Goal: Information Seeking & Learning: Get advice/opinions

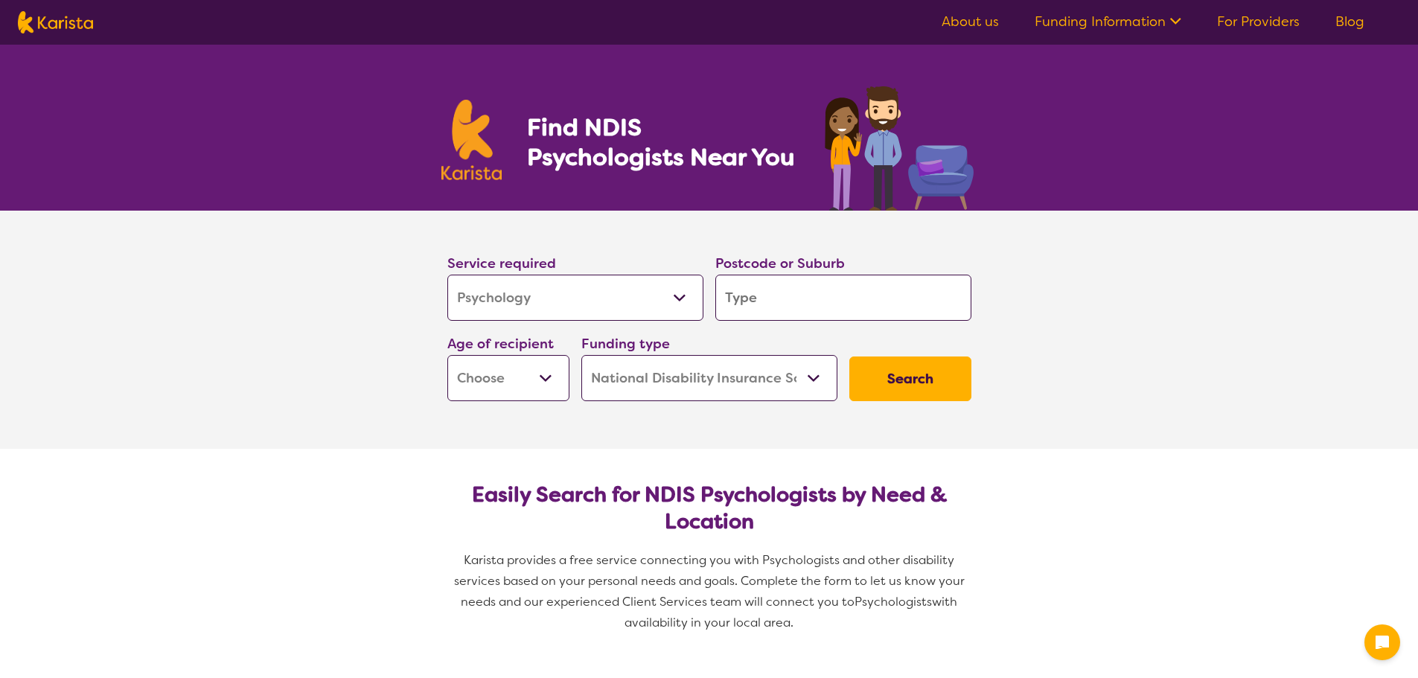
select select "Psychology"
select select "NDIS"
select select "Psychology"
select select "NDIS"
click at [802, 298] on input "search" at bounding box center [843, 298] width 256 height 46
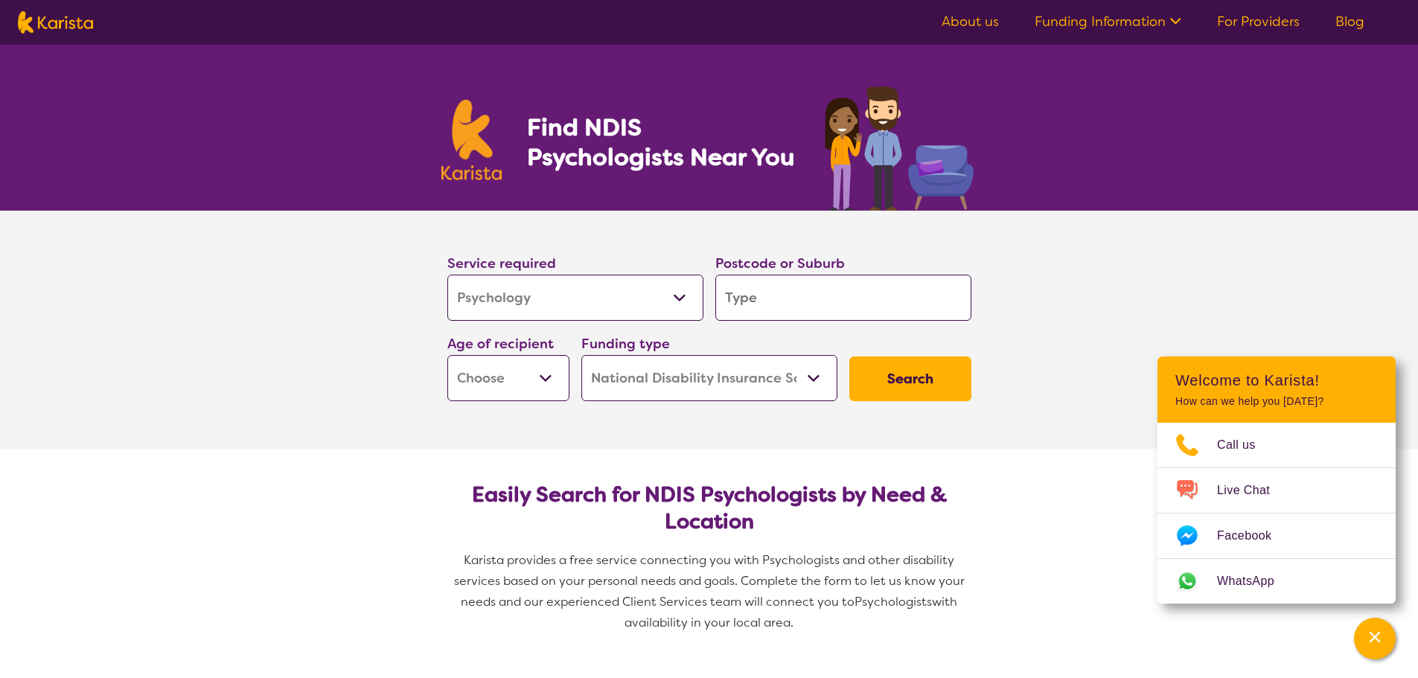
type input "7140"
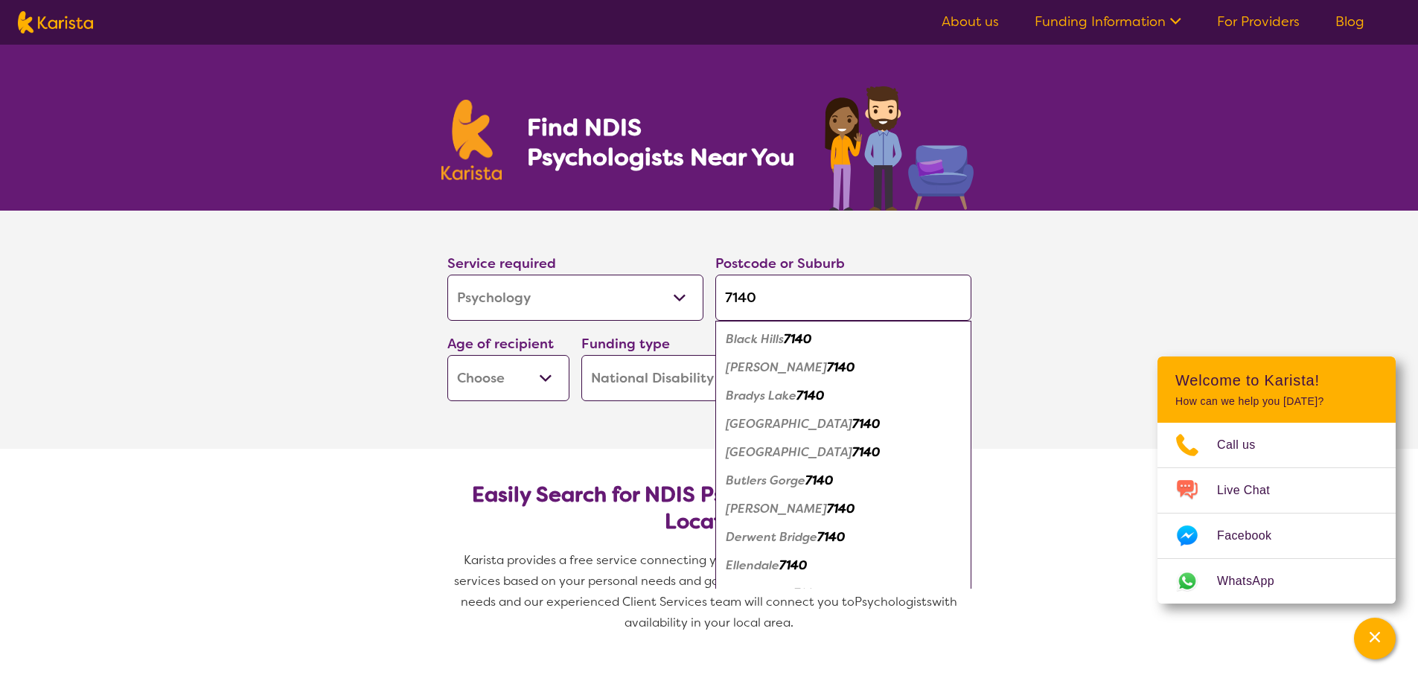
click at [546, 381] on select "Early Childhood - 0 to 9 Child - 10 to 11 Adolescent - 12 to 17 Adult - 18 to 6…" at bounding box center [508, 378] width 122 height 46
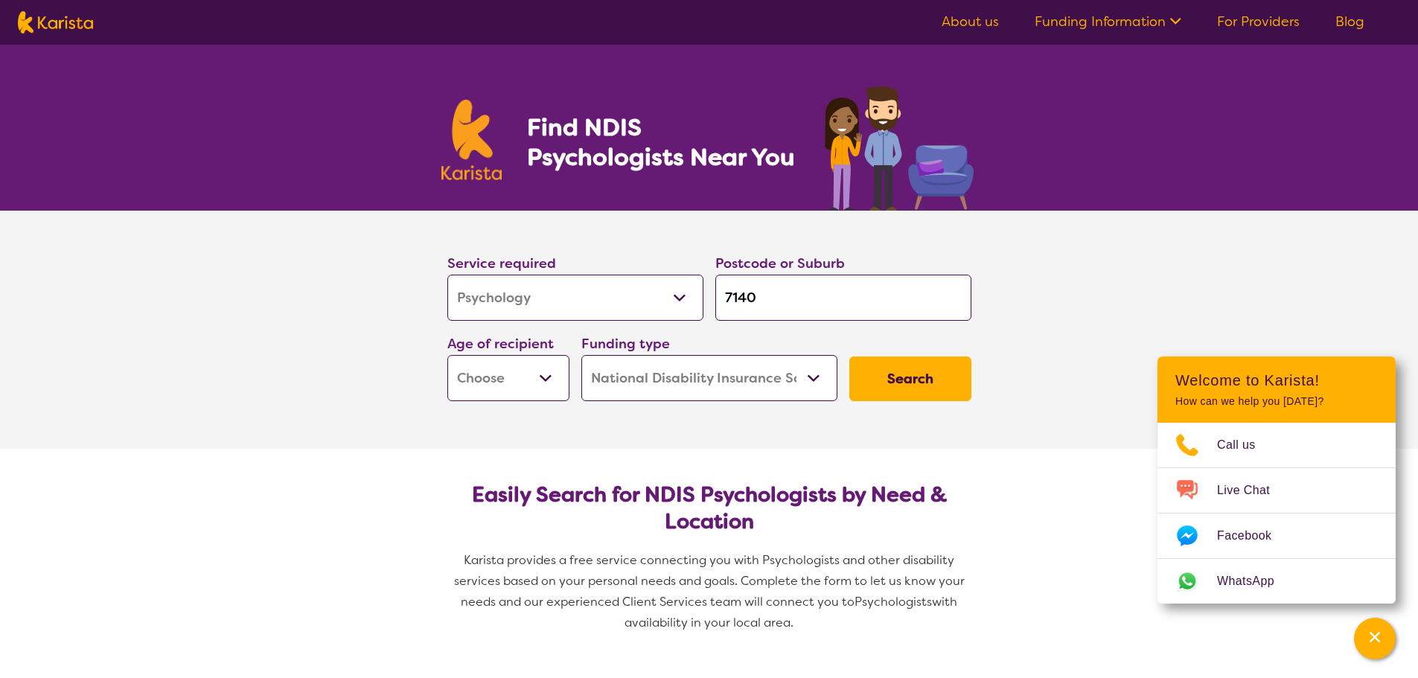
select select "AS"
click at [447, 355] on select "Early Childhood - 0 to 9 Child - 10 to 11 Adolescent - 12 to 17 Adult - 18 to 6…" at bounding box center [508, 378] width 122 height 46
select select "AS"
click at [918, 385] on button "Search" at bounding box center [910, 379] width 122 height 45
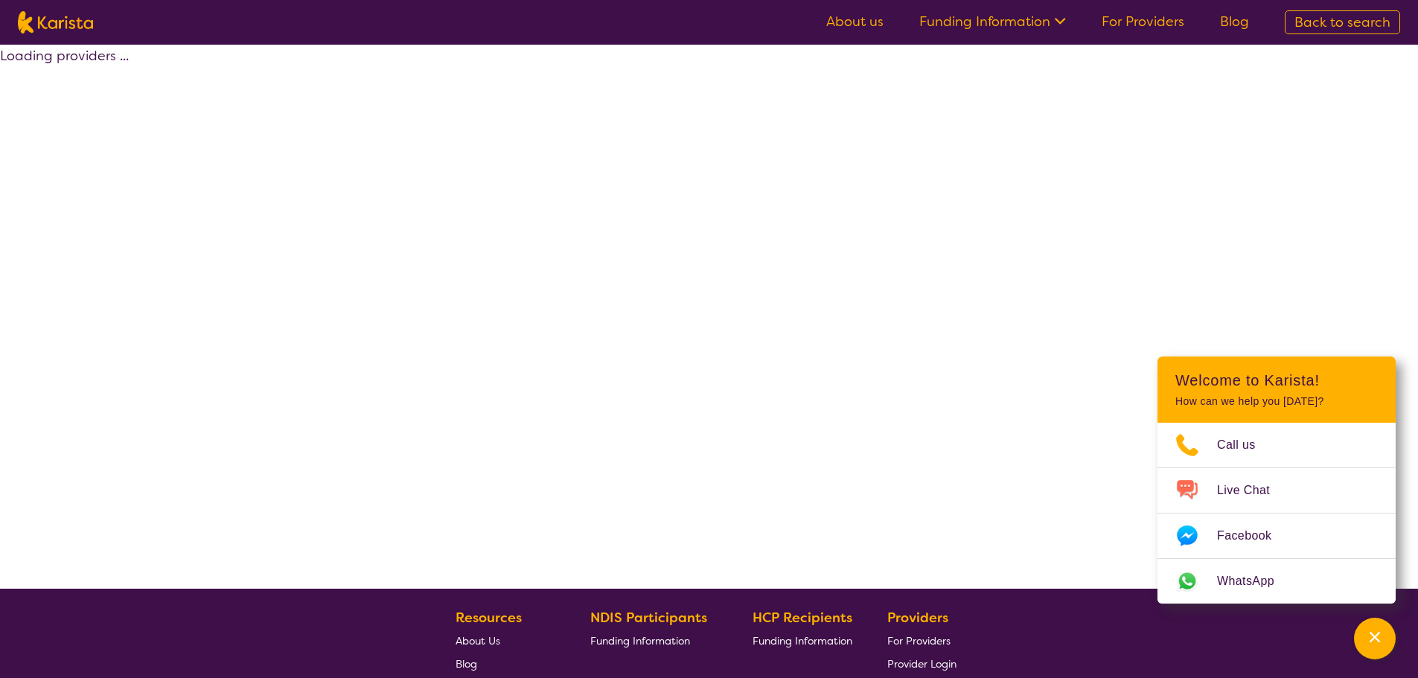
select select "by_score"
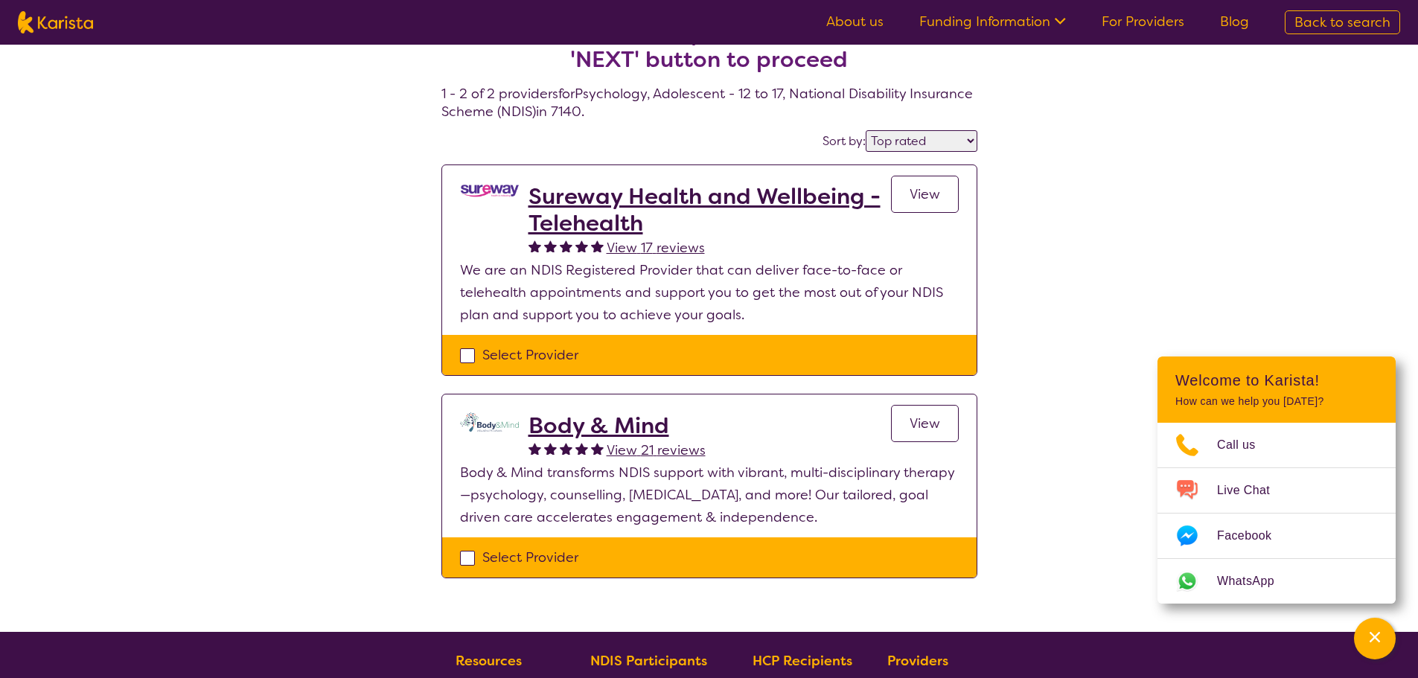
scroll to position [42, 0]
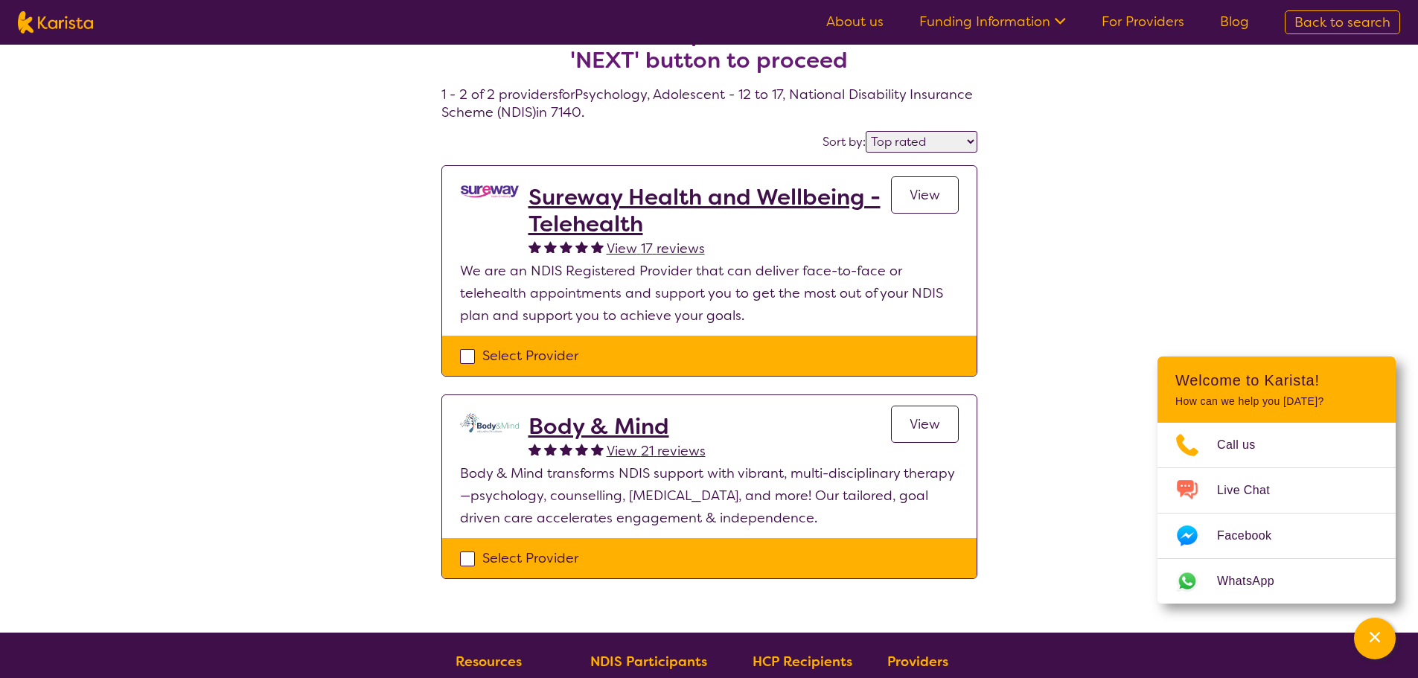
click at [616, 424] on h2 "Body & Mind" at bounding box center [616, 426] width 177 height 27
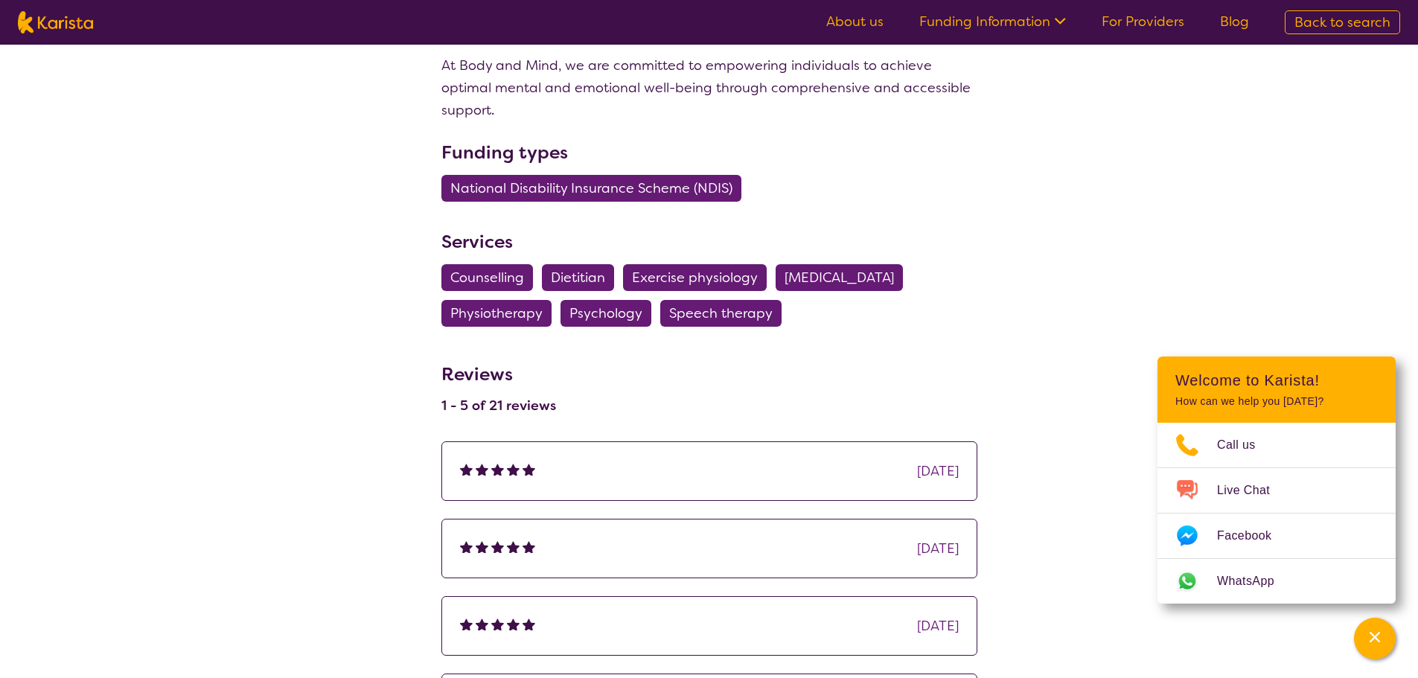
scroll to position [1593, 0]
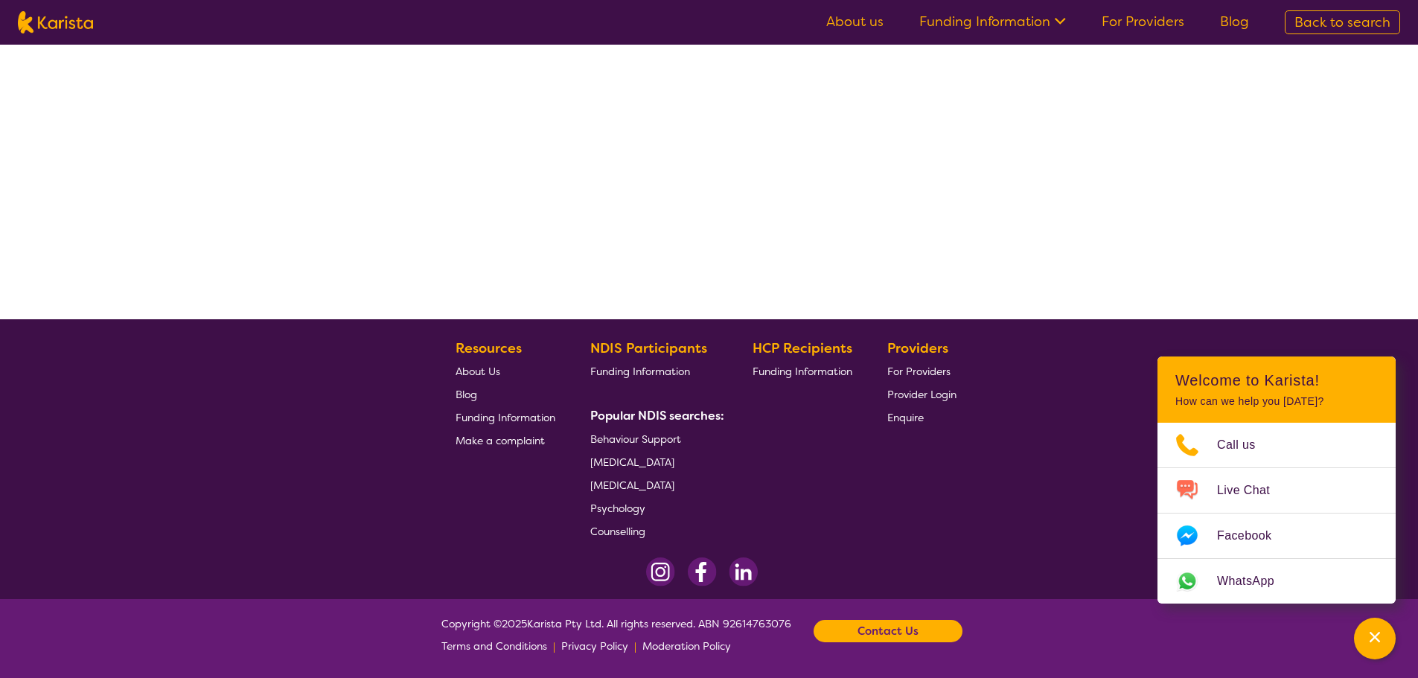
scroll to position [42, 0]
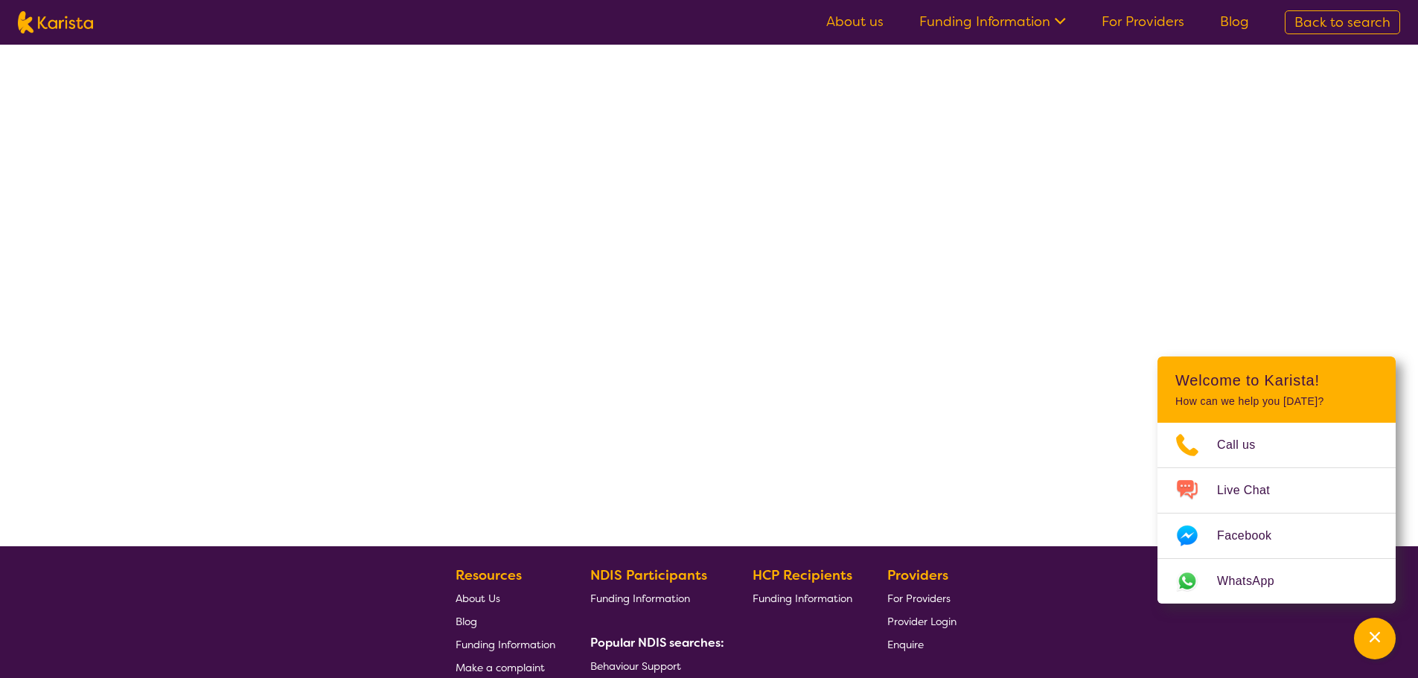
select select "by_score"
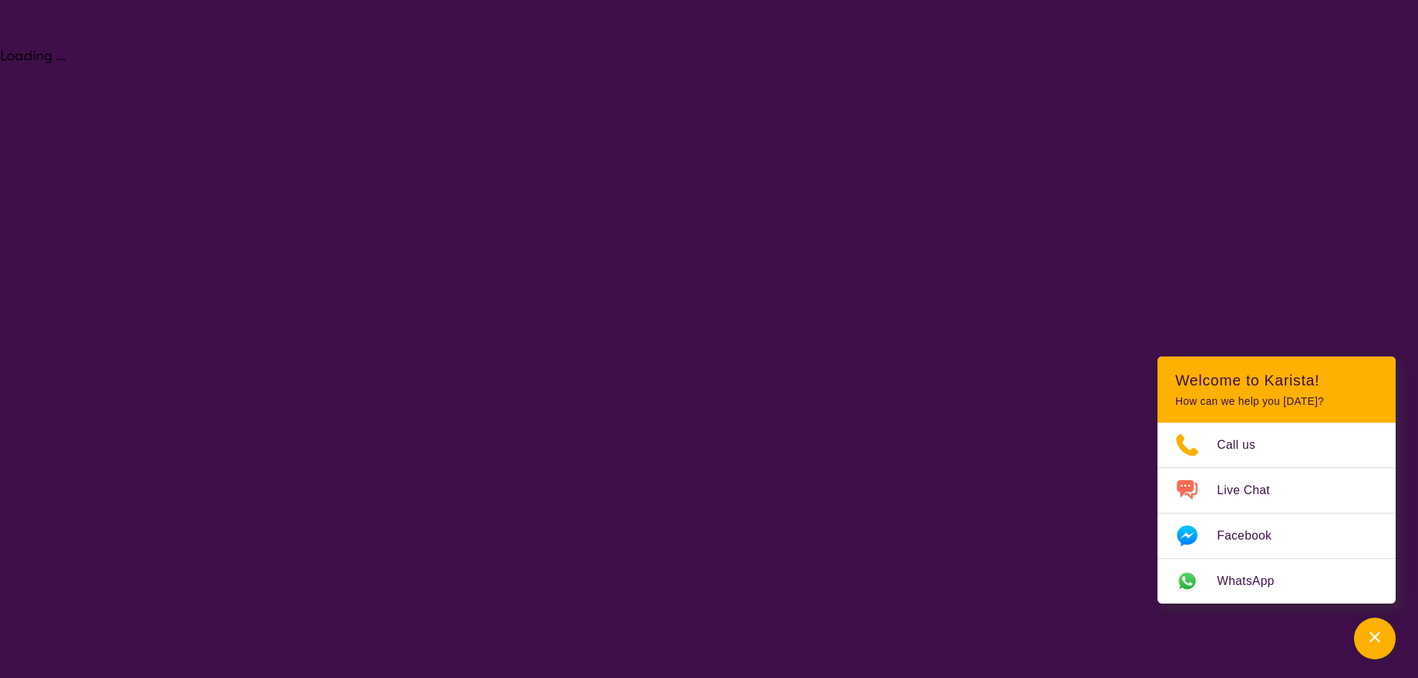
select select "Psychology"
select select "AS"
select select "NDIS"
select select "Psychology"
select select "AS"
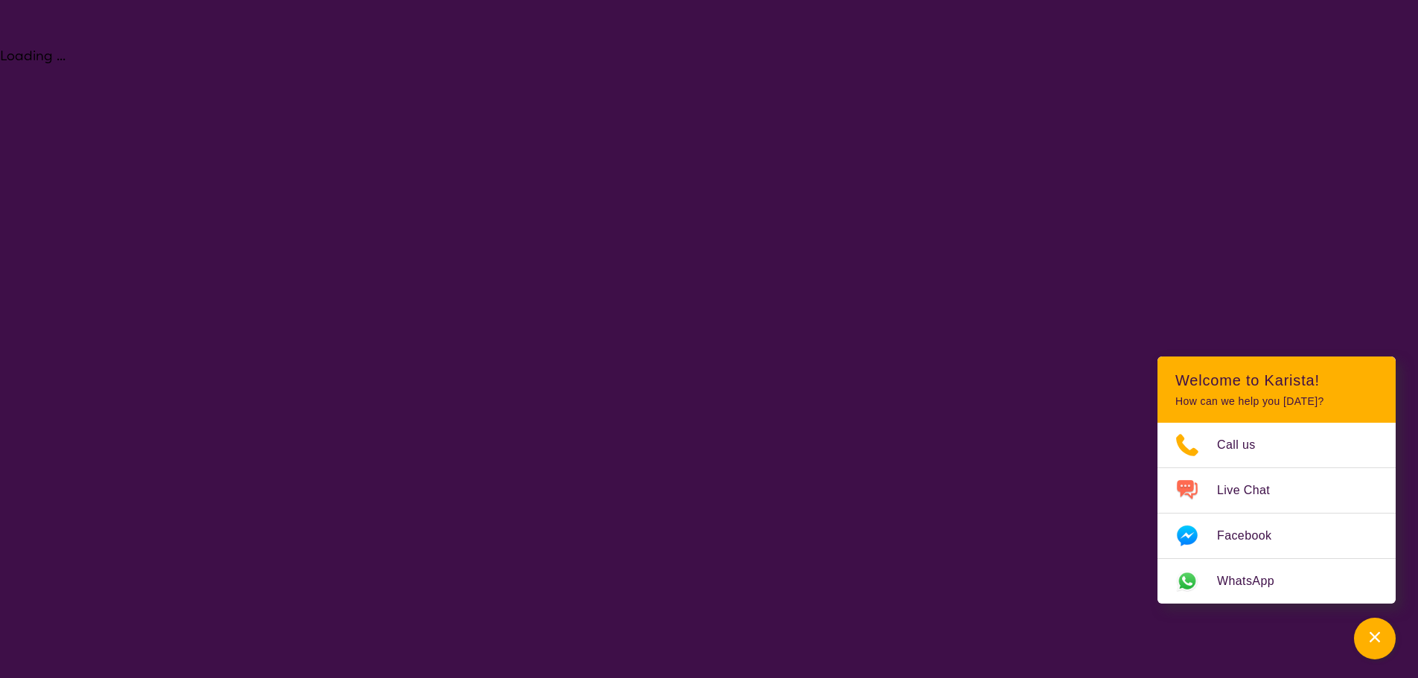
select select "NDIS"
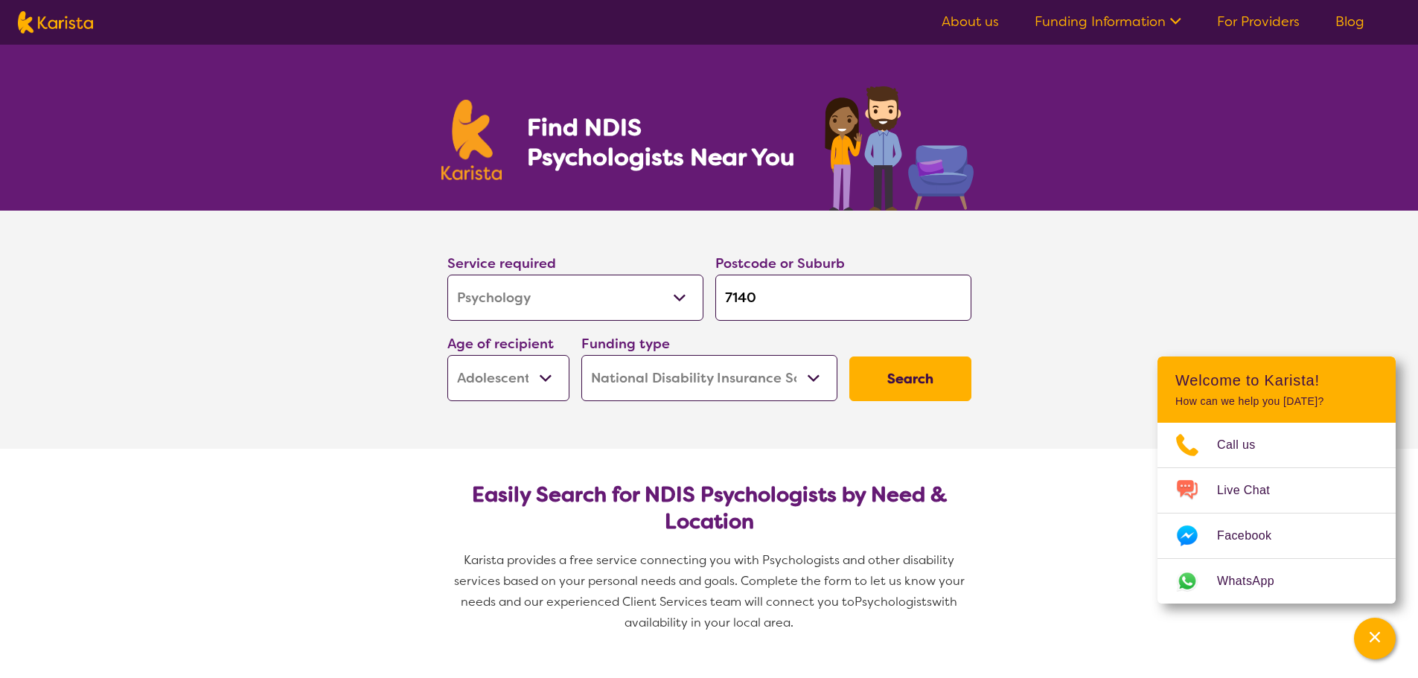
click at [788, 296] on input "7140" at bounding box center [843, 298] width 256 height 46
type input "7140="
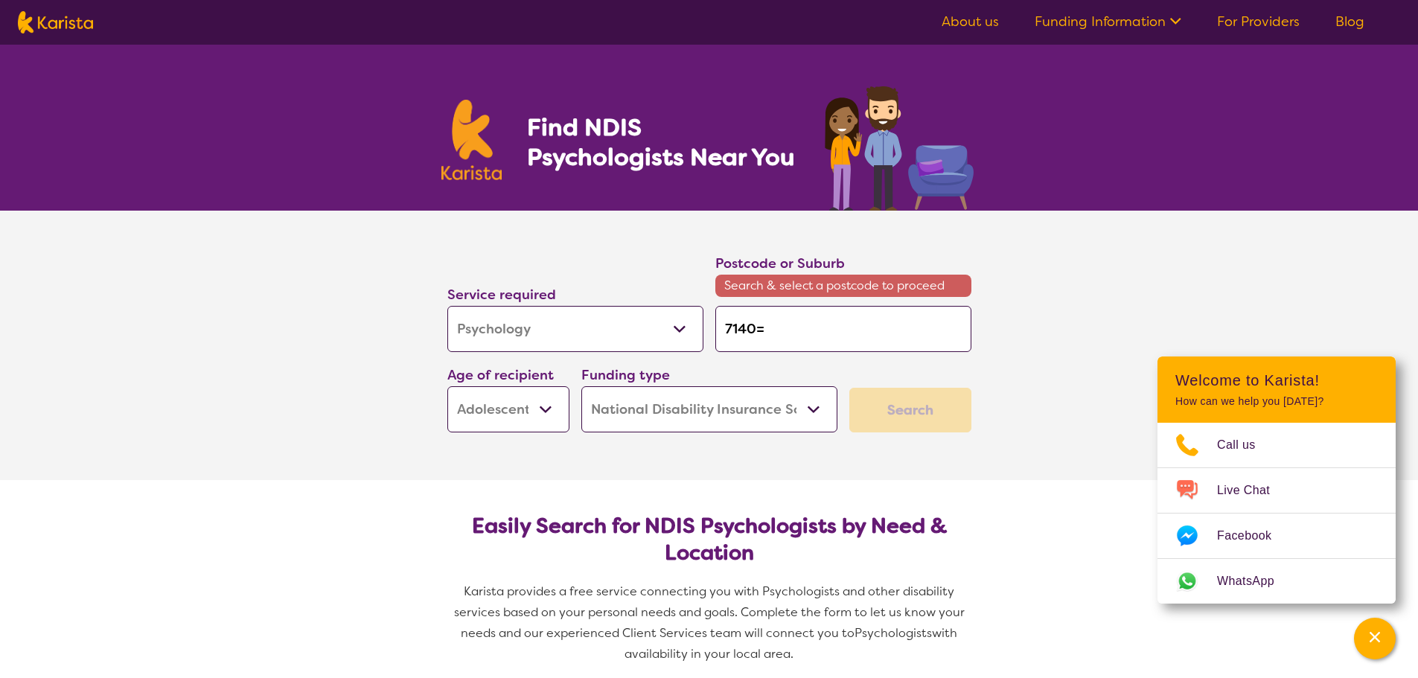
type input "7140=="
type input "7140="
type input "7140"
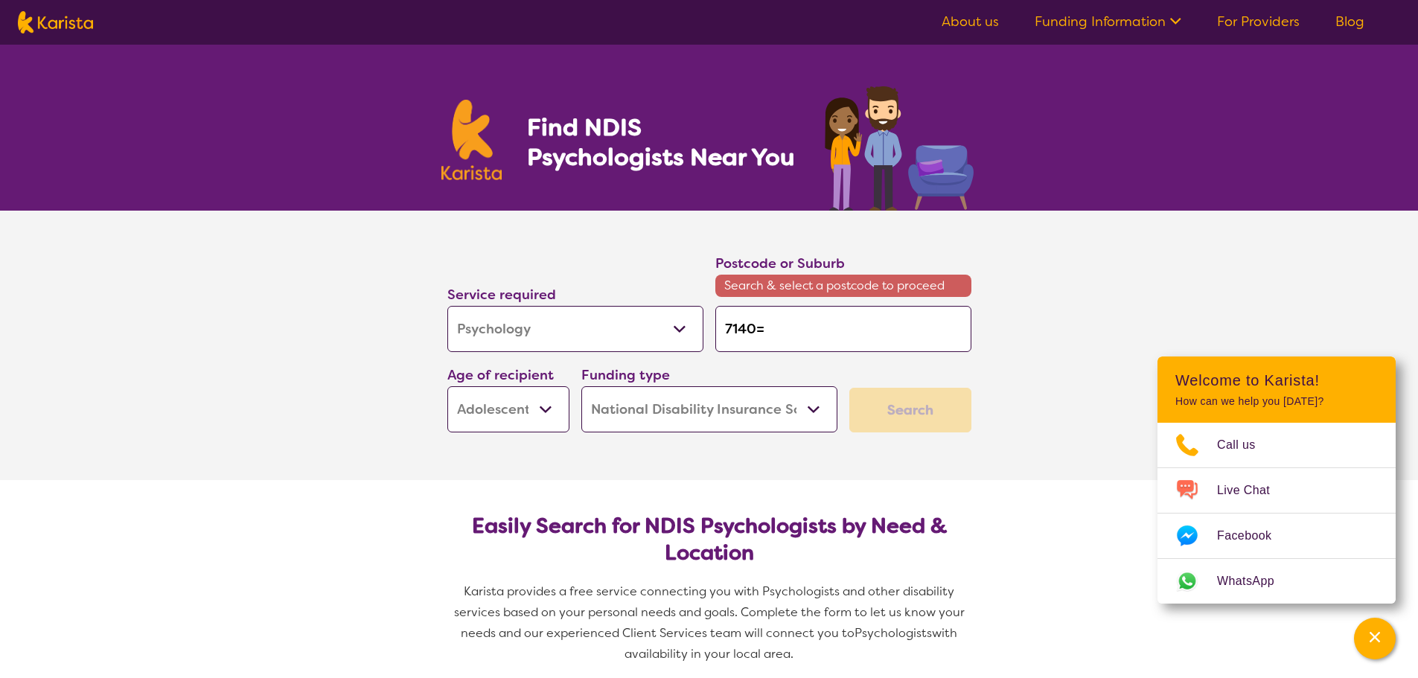
type input "7140"
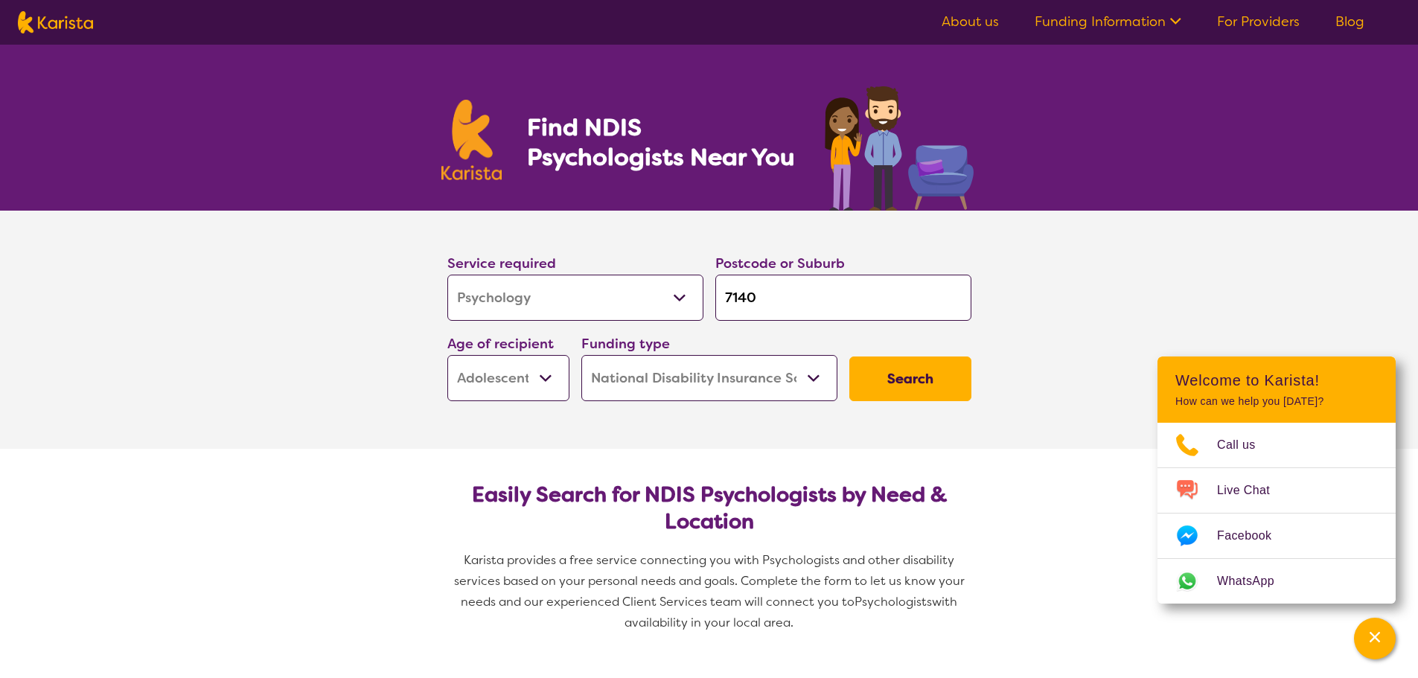
type input "714"
type input "71"
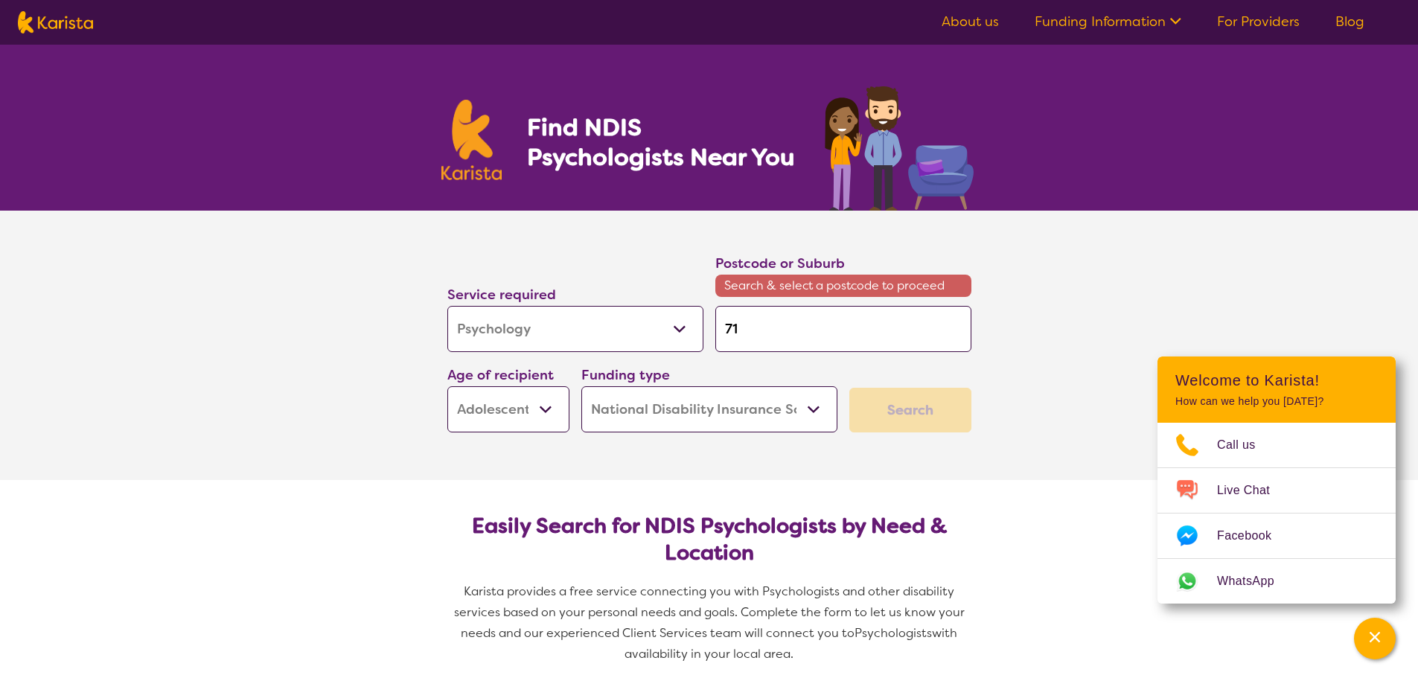
type input "7"
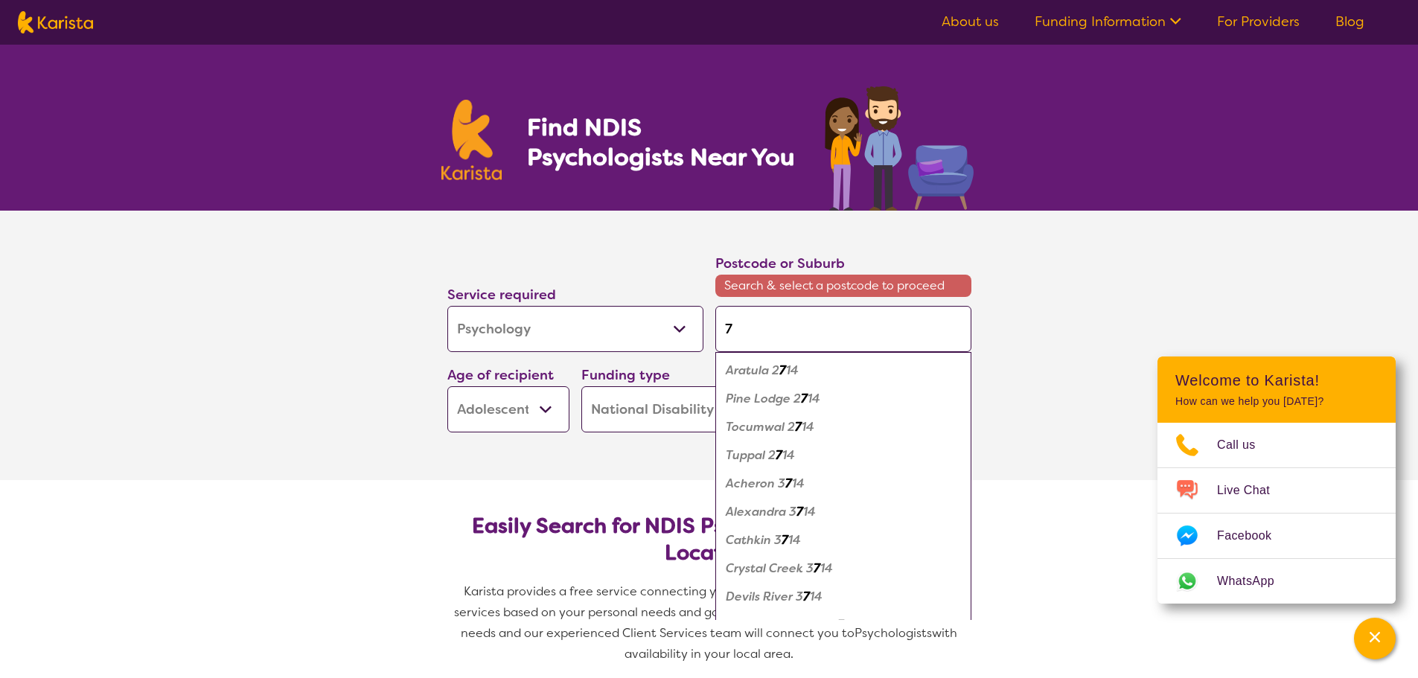
type input "70"
type input "700"
type input "7009"
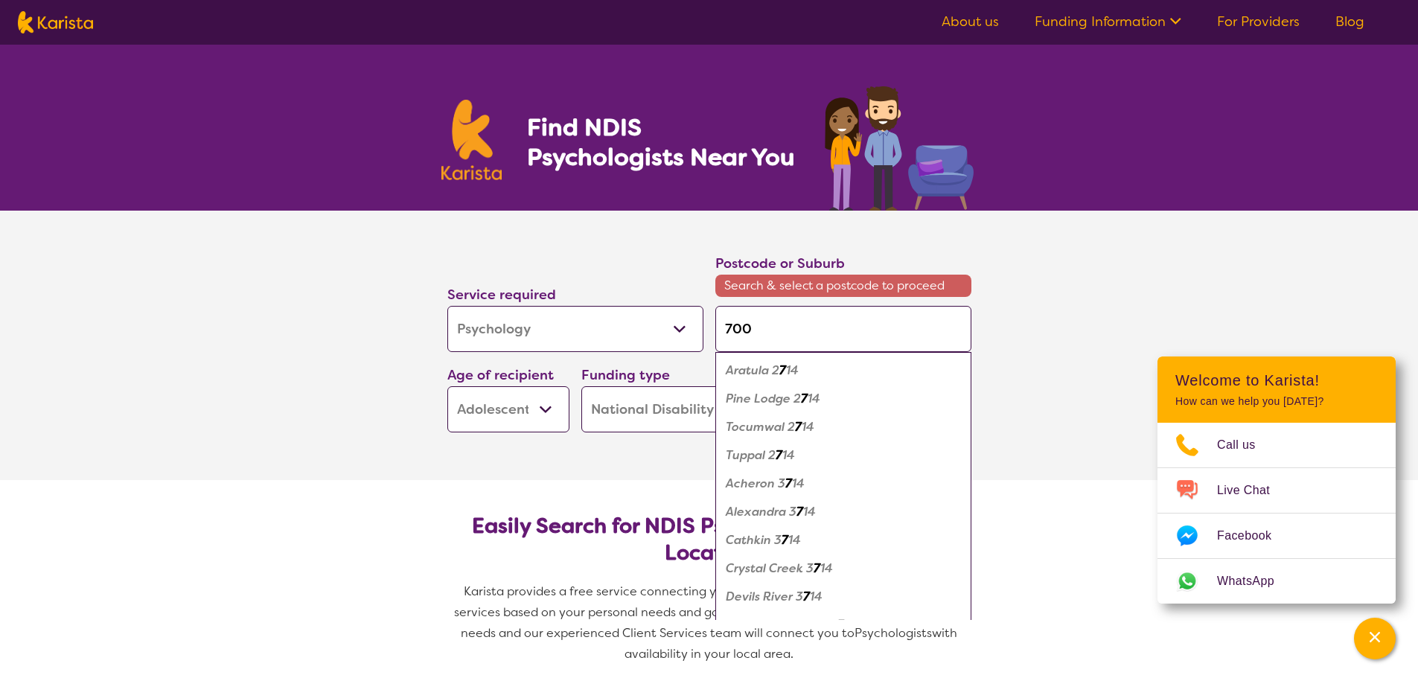
type input "7009"
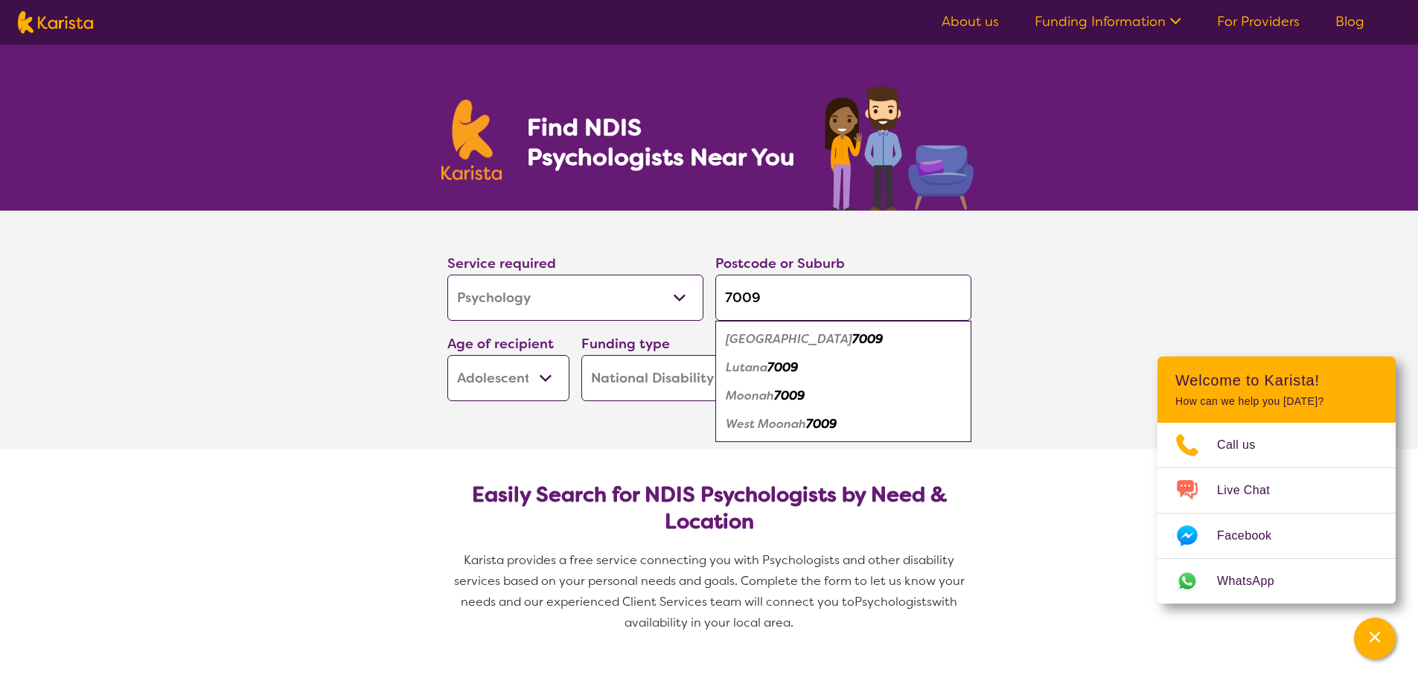
type input "7009"
click at [771, 400] on em "Moonah" at bounding box center [750, 396] width 48 height 16
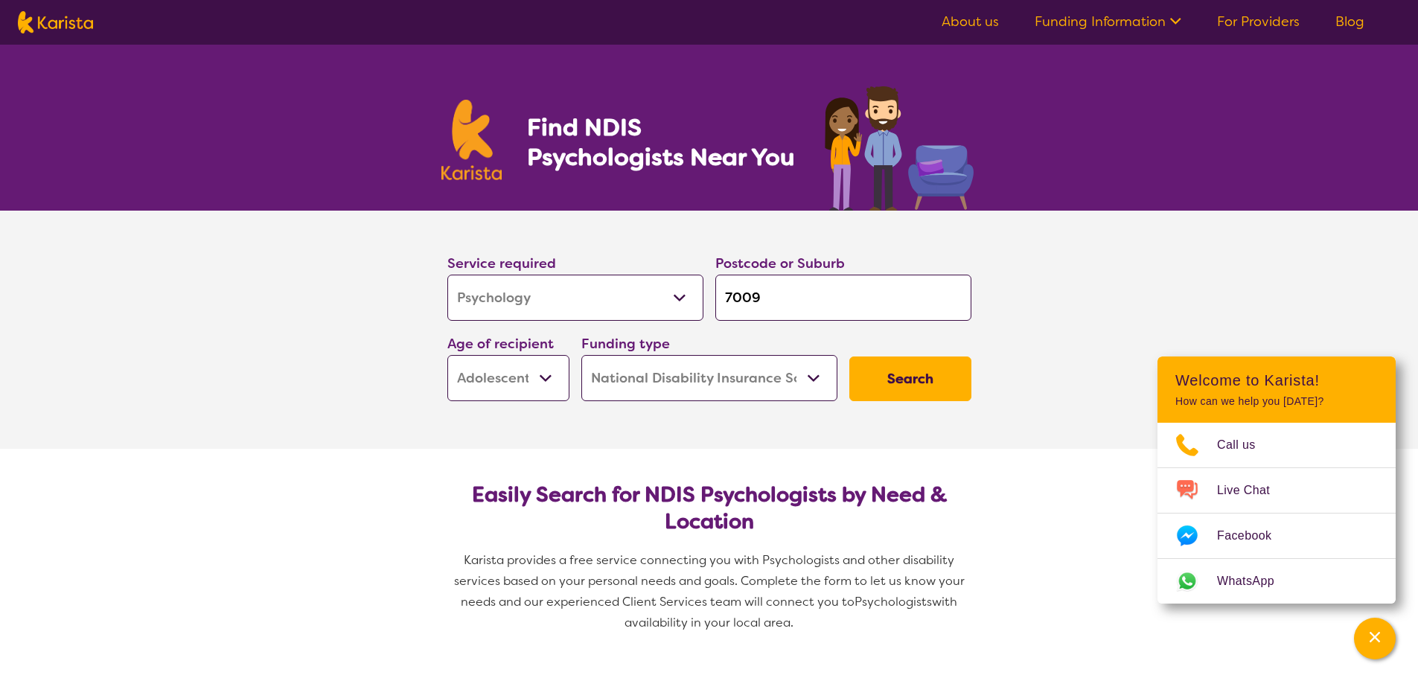
click at [898, 387] on button "Search" at bounding box center [910, 379] width 122 height 45
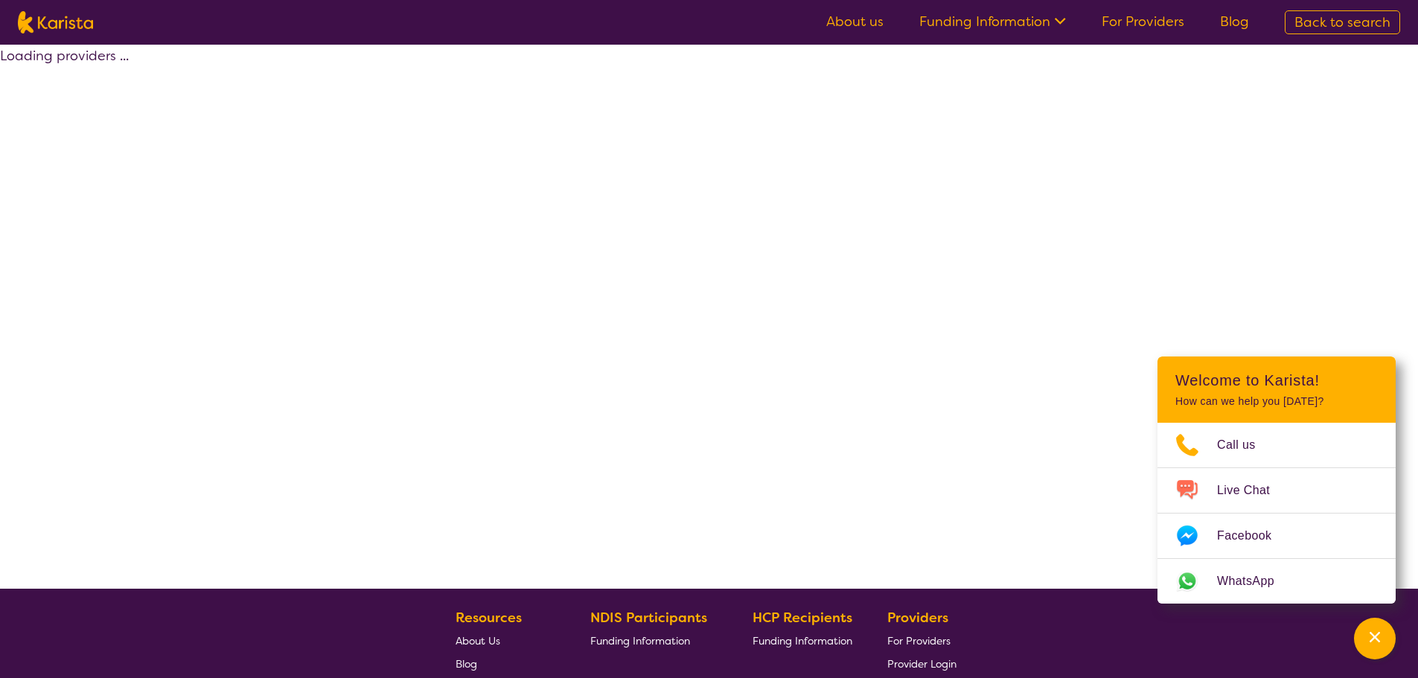
select select "by_score"
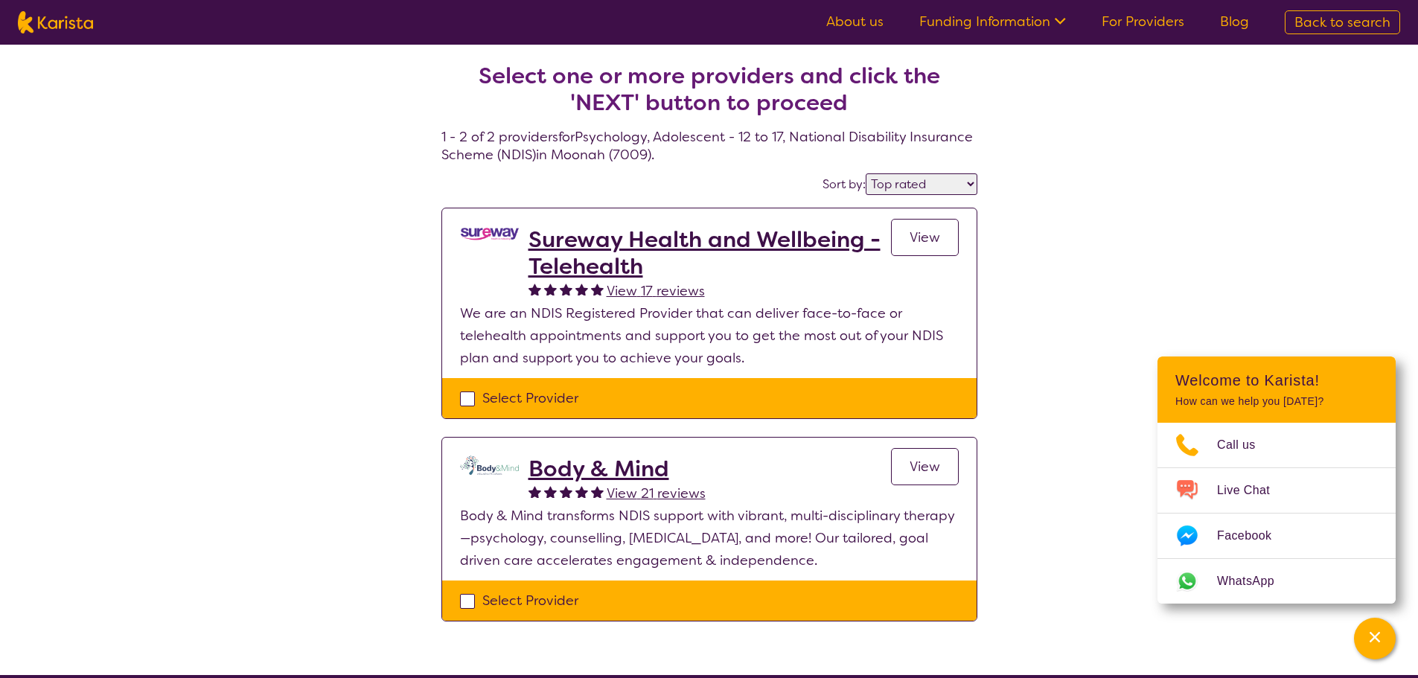
select select "Psychology"
select select "AS"
select select "NDIS"
select select "Psychology"
select select "AS"
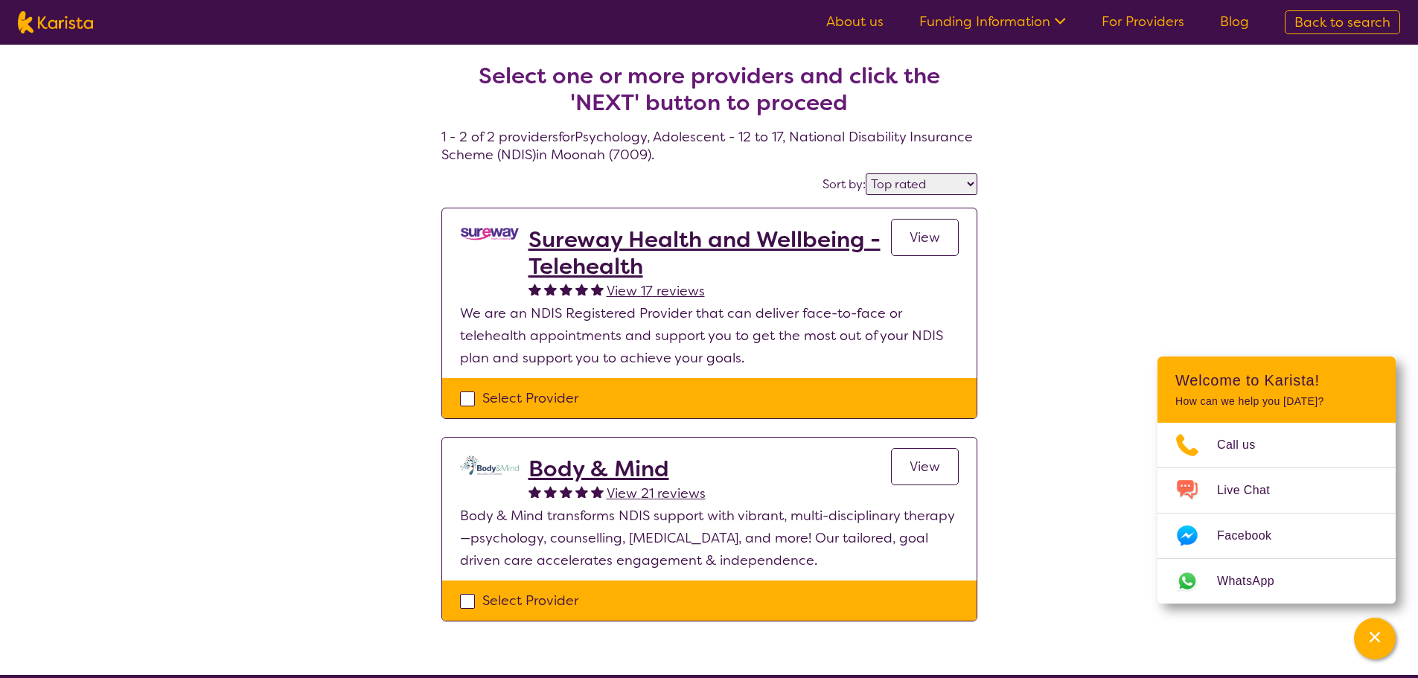
select select "NDIS"
